Goal: Book appointment/travel/reservation

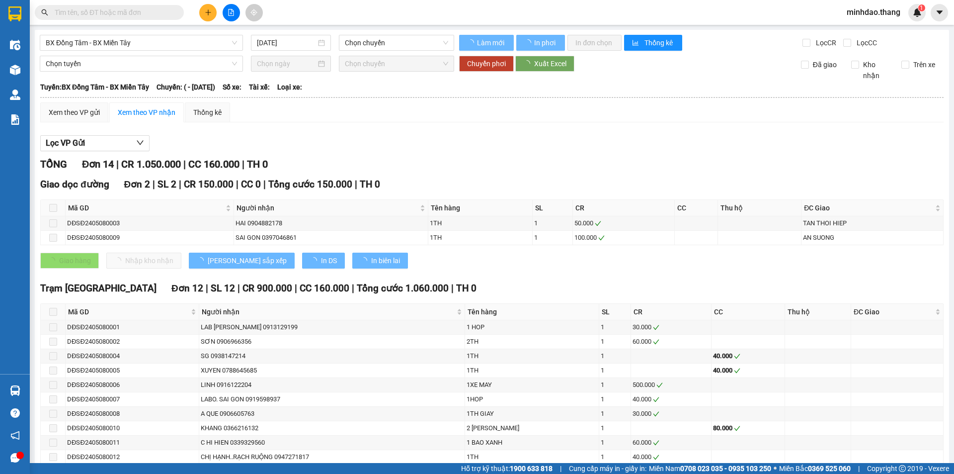
type input "[DATE]"
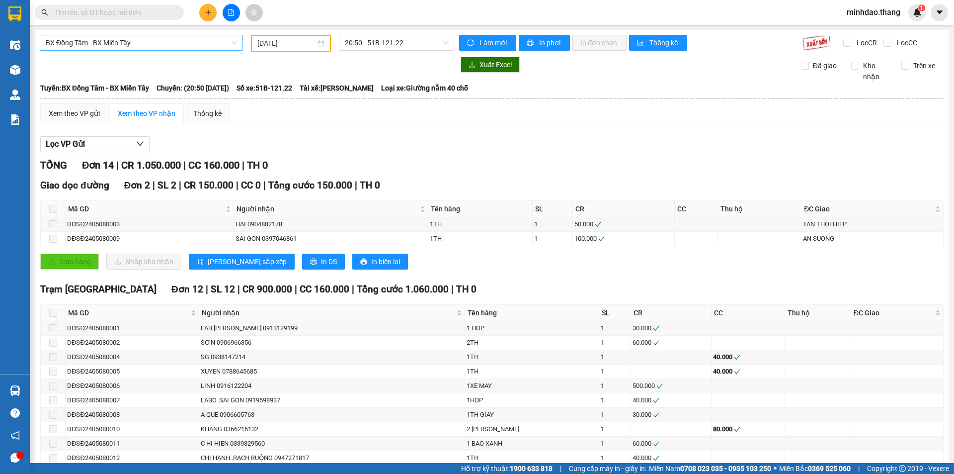
click at [183, 45] on span "BX Đồng Tâm - BX Miền Tây" at bounding box center [141, 42] width 191 height 15
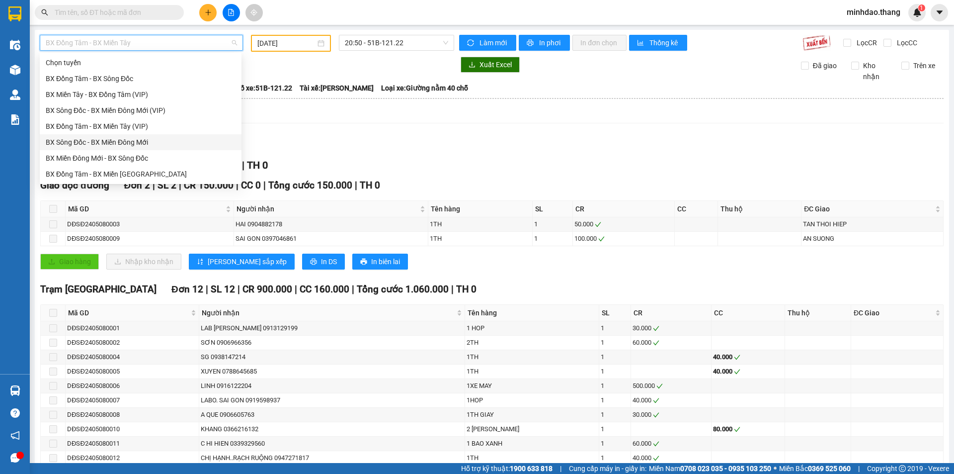
click at [98, 138] on div "BX Sông Đốc - BX Miền Đông Mới" at bounding box center [141, 142] width 190 height 11
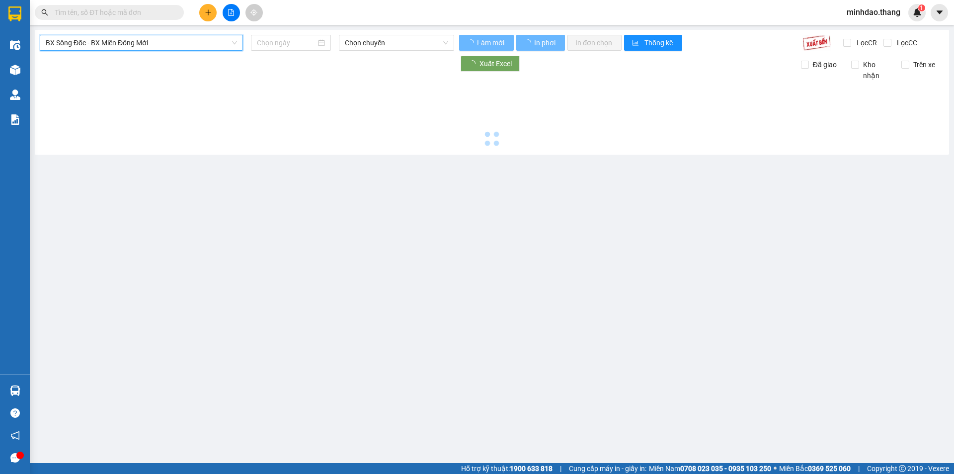
type input "[DATE]"
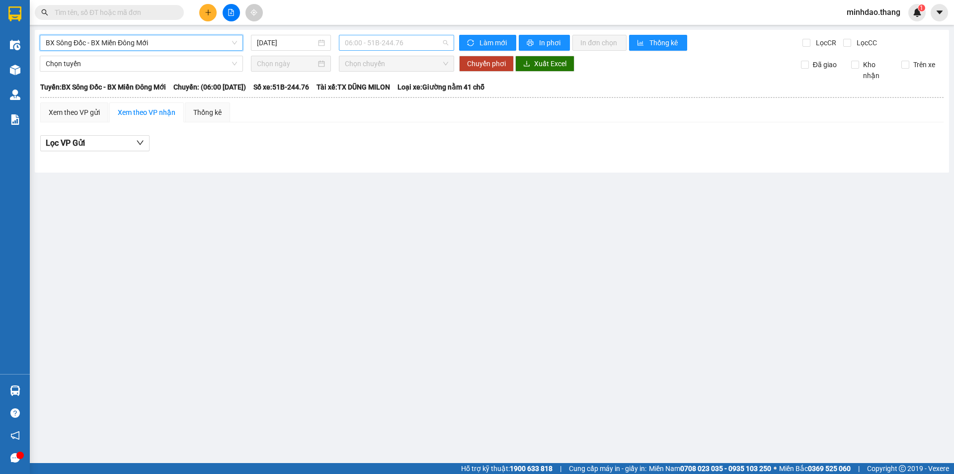
click at [347, 45] on span "06:00 - 51B-244.76" at bounding box center [396, 42] width 103 height 15
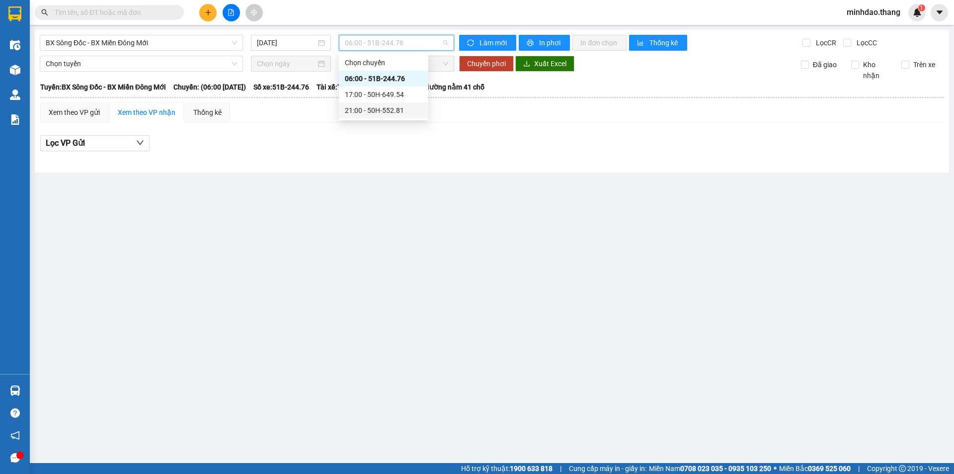
click at [351, 113] on div "21:00 - 50H-552.81" at bounding box center [384, 110] width 78 height 11
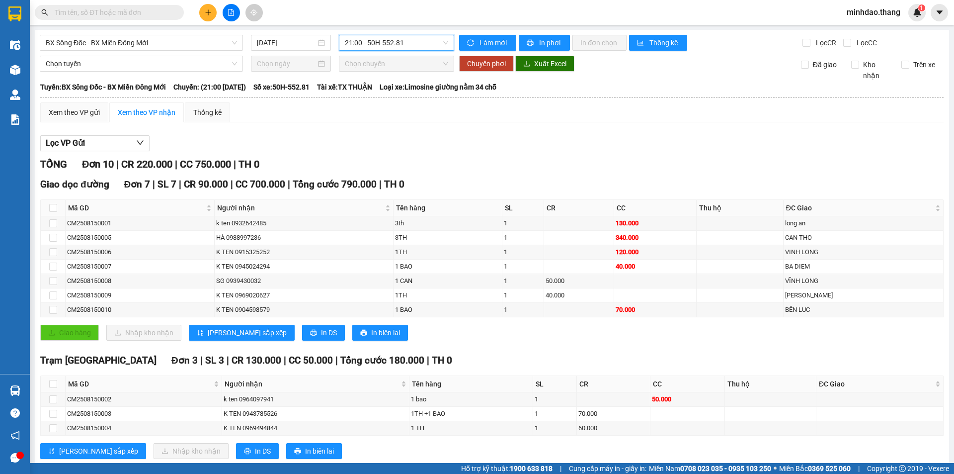
scroll to position [24, 0]
